Goal: Task Accomplishment & Management: Manage account settings

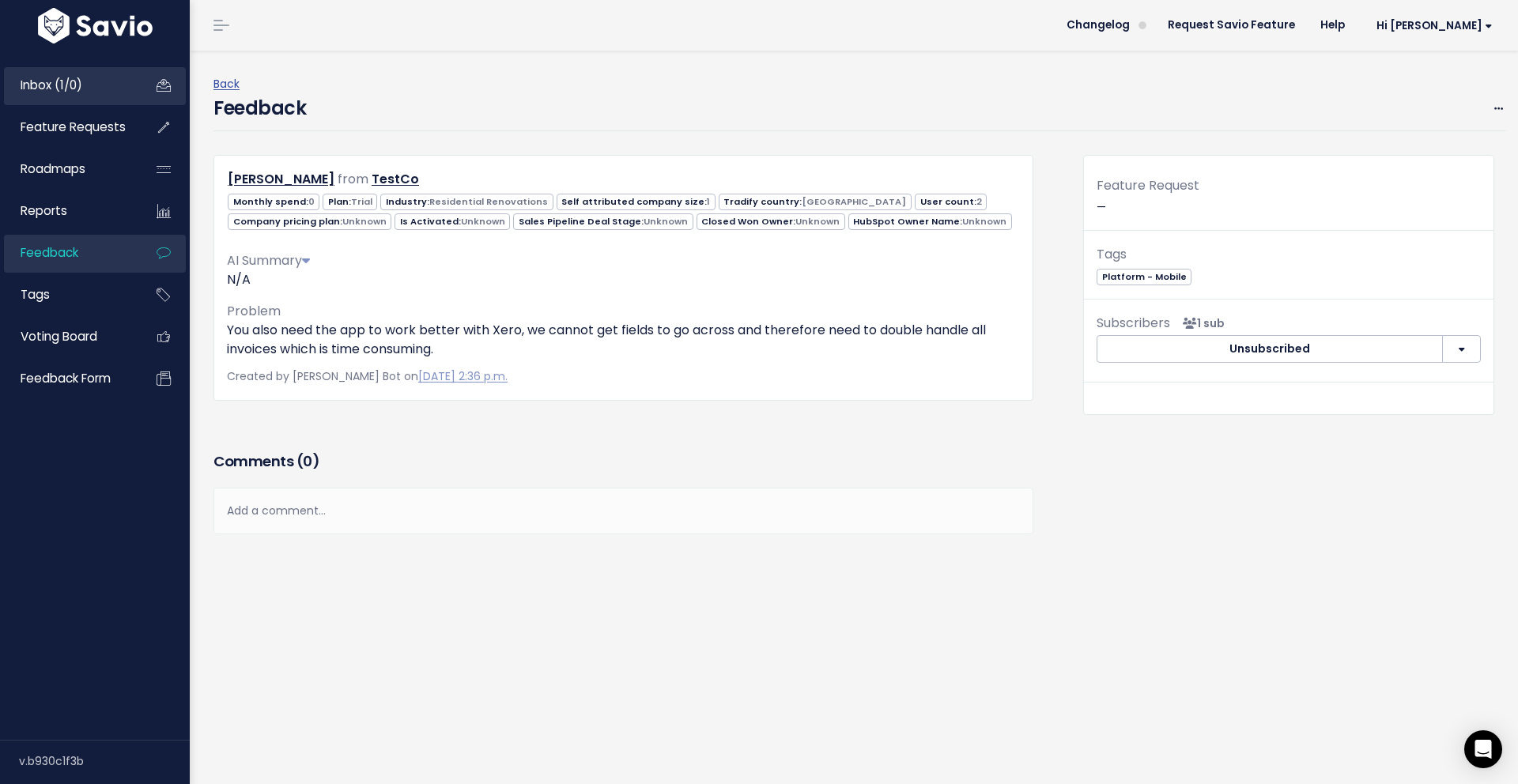
click at [53, 89] on span "Inbox (1/0)" at bounding box center [52, 84] width 62 height 16
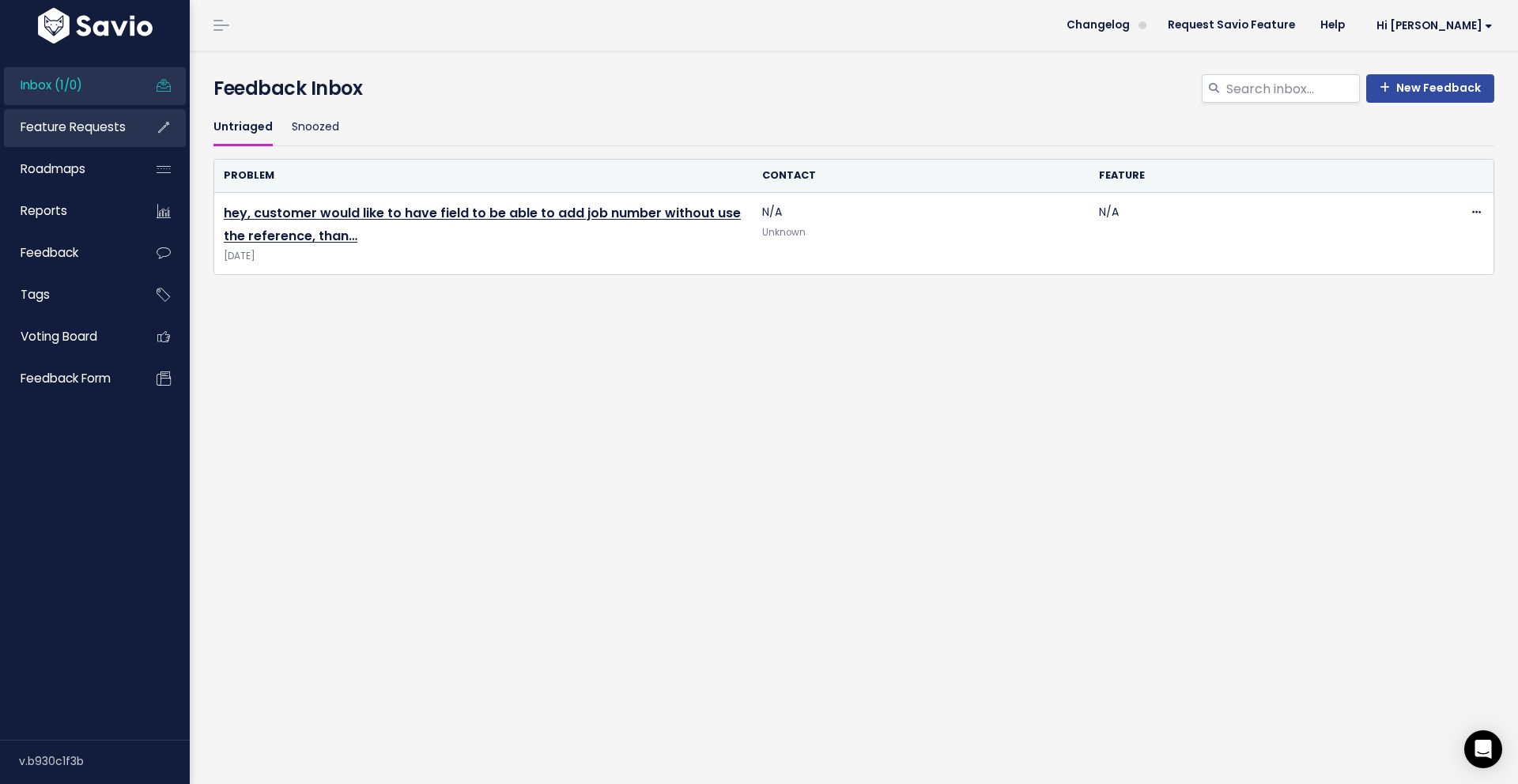
click at [82, 122] on span "Feature Requests" at bounding box center [73, 127] width 105 height 16
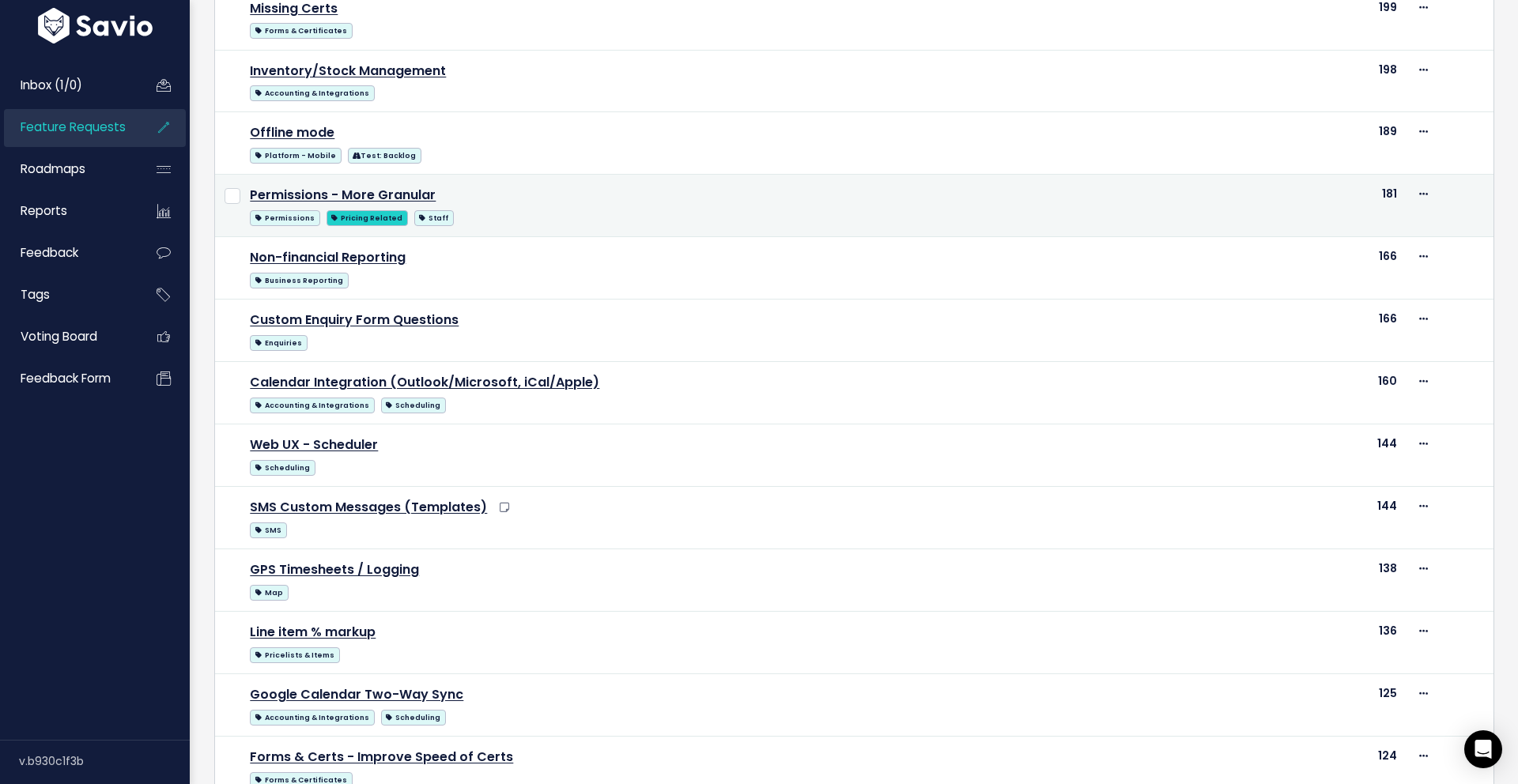
scroll to position [349, 0]
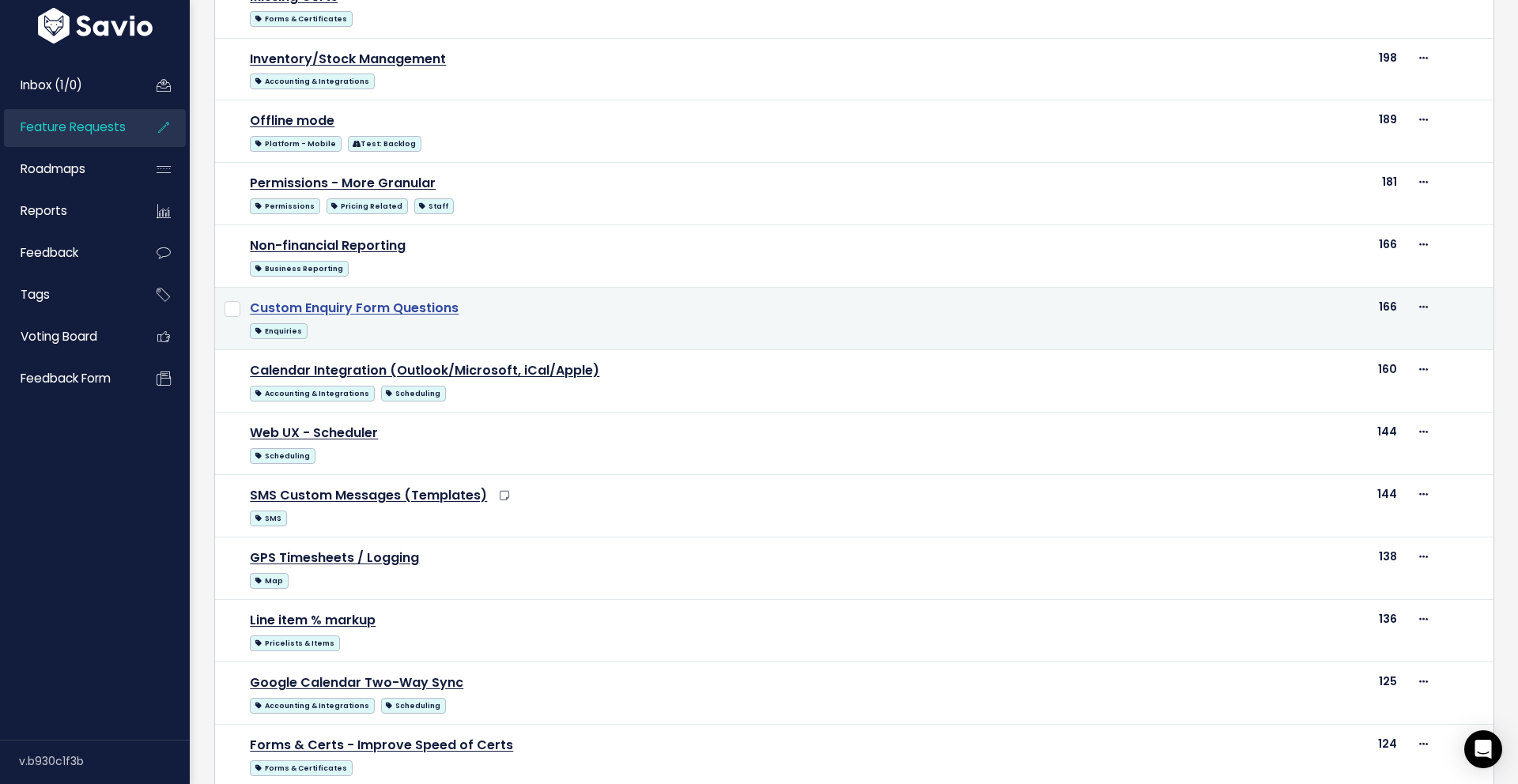
click at [368, 314] on link "Custom Enquiry Form Questions" at bounding box center [354, 308] width 209 height 18
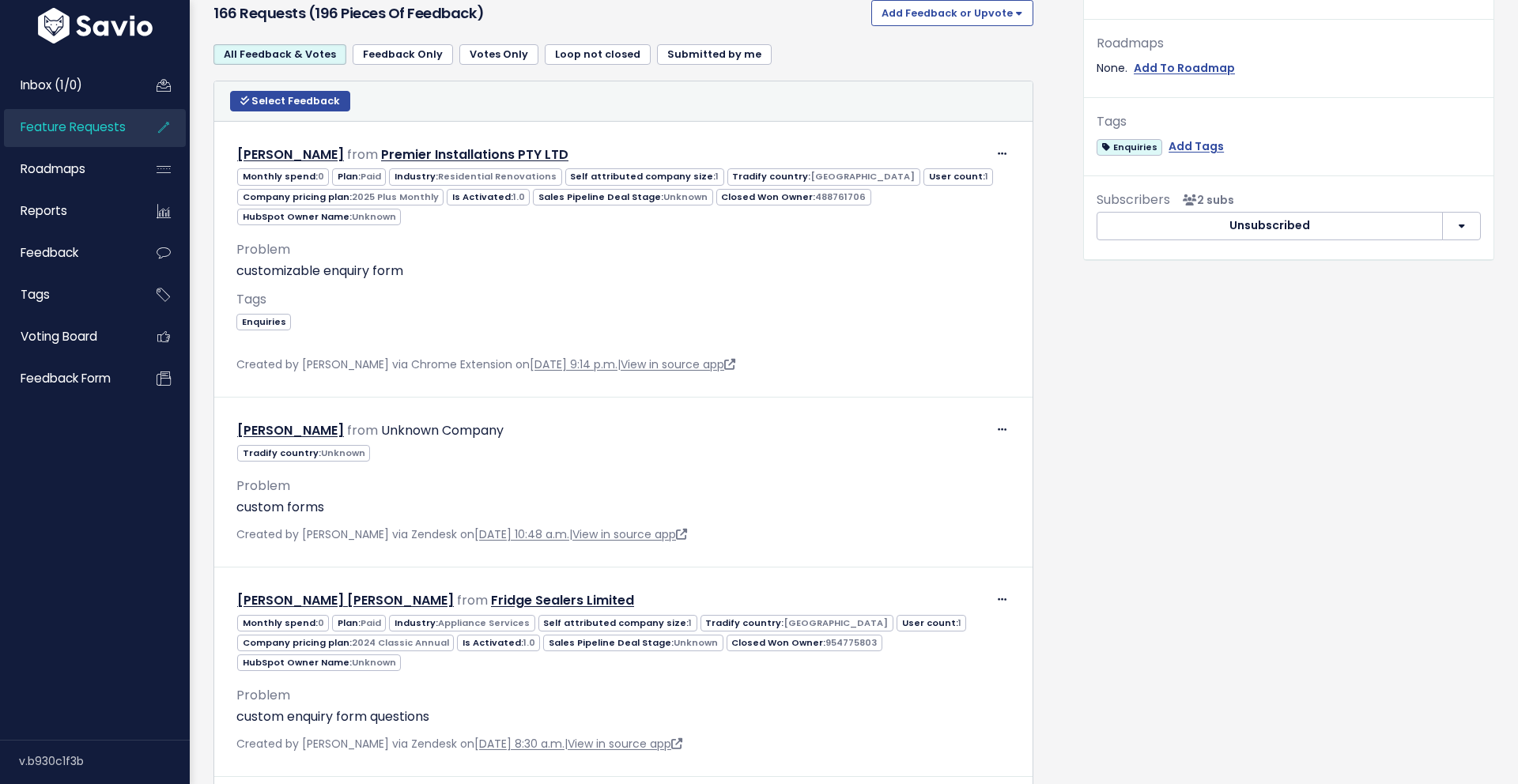
scroll to position [687, 0]
